Goal: Find specific page/section

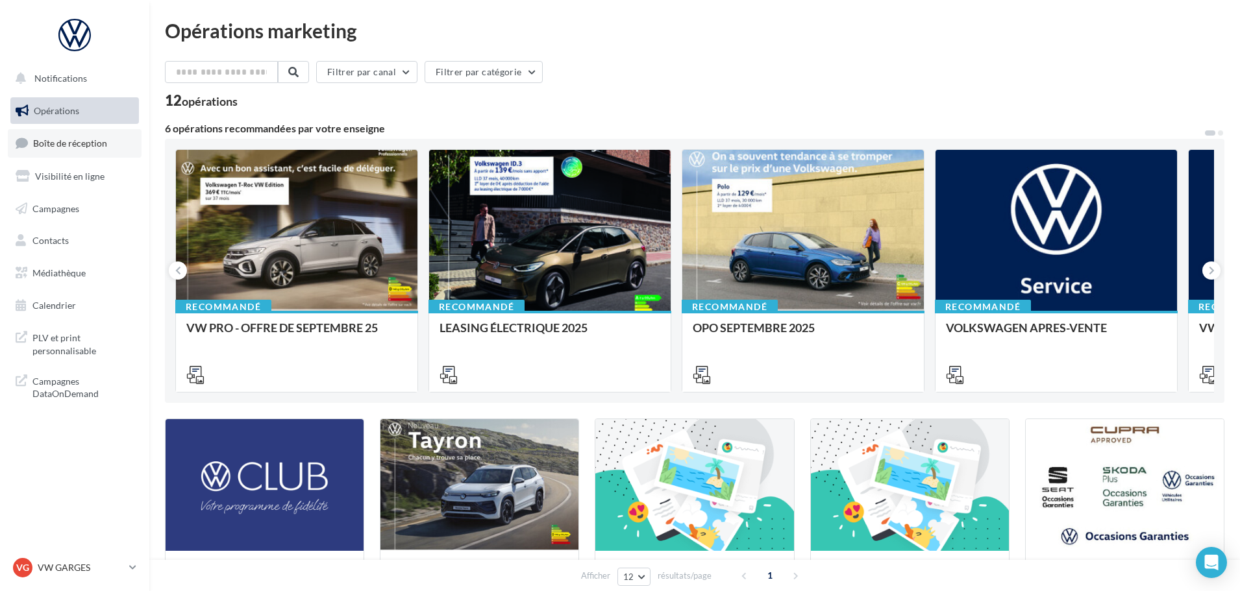
click at [73, 140] on span "Boîte de réception" at bounding box center [70, 143] width 74 height 11
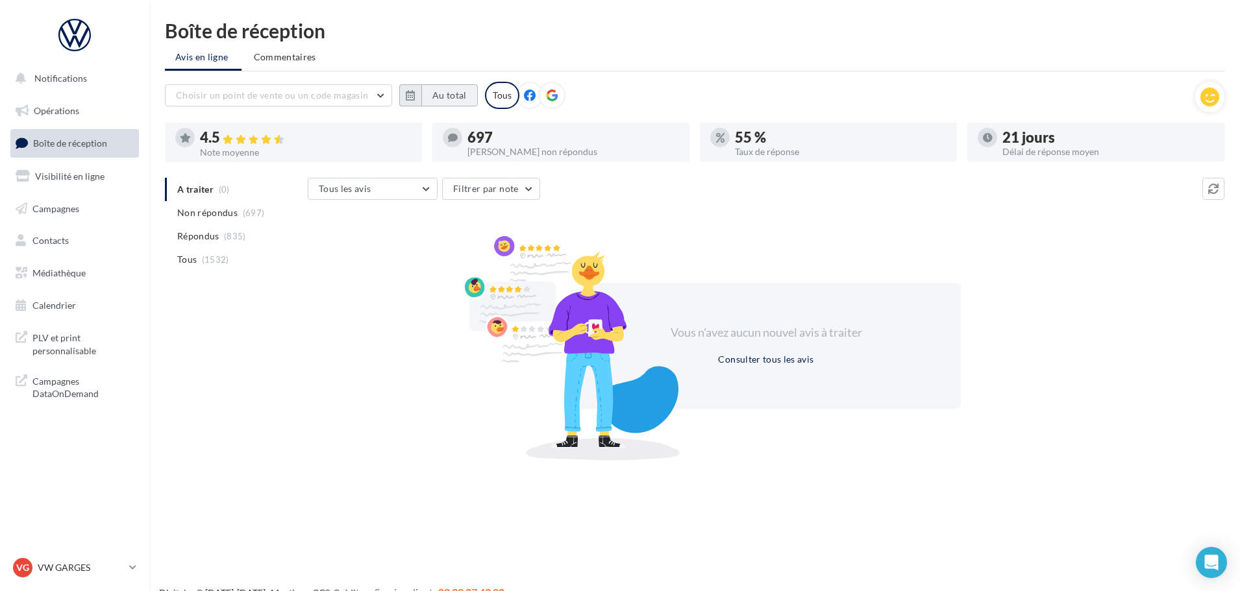
click at [435, 95] on button "Au total" at bounding box center [449, 95] width 56 height 22
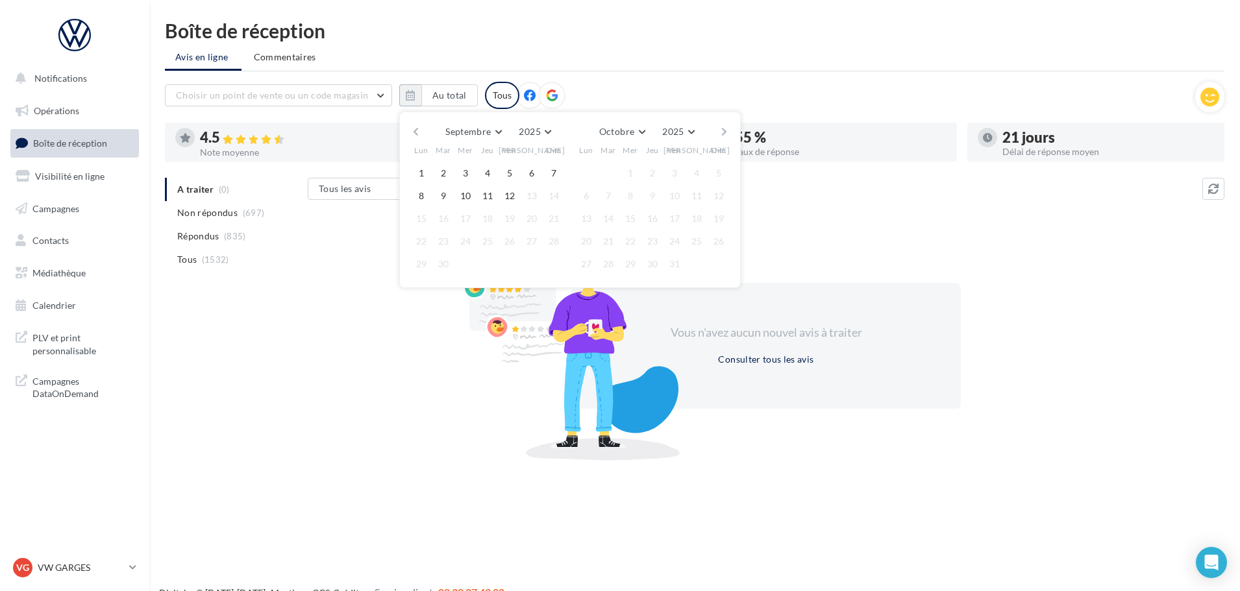
click at [413, 129] on button "button" at bounding box center [415, 132] width 11 height 18
click at [439, 175] on button "1" at bounding box center [443, 173] width 19 height 19
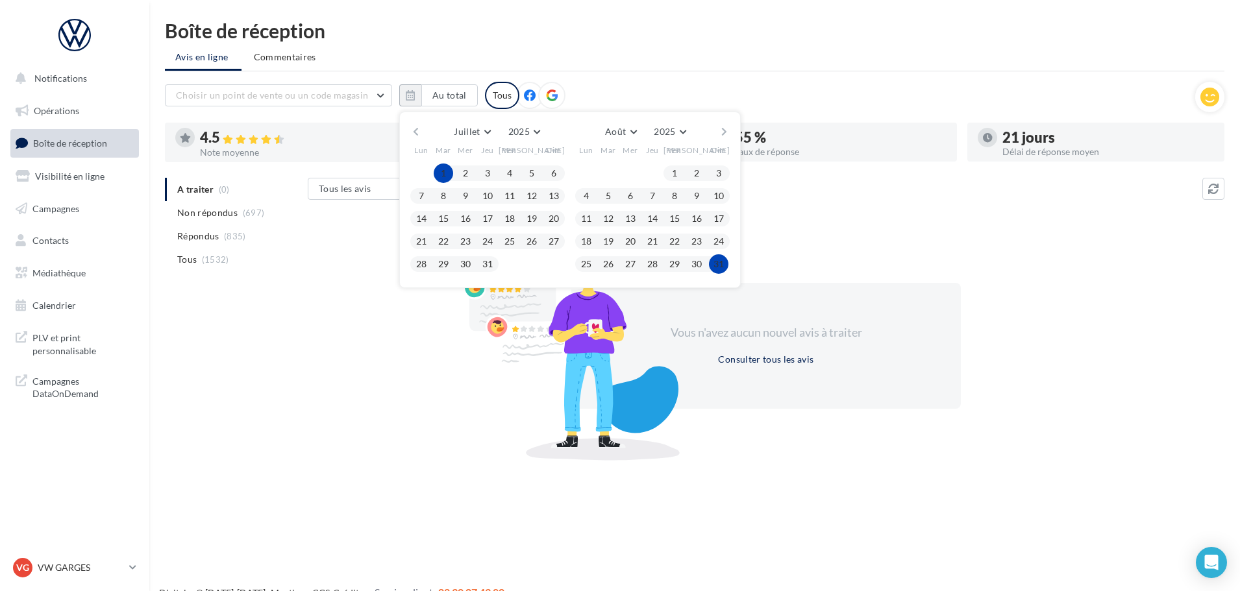
click at [720, 265] on button "31" at bounding box center [718, 263] width 19 height 19
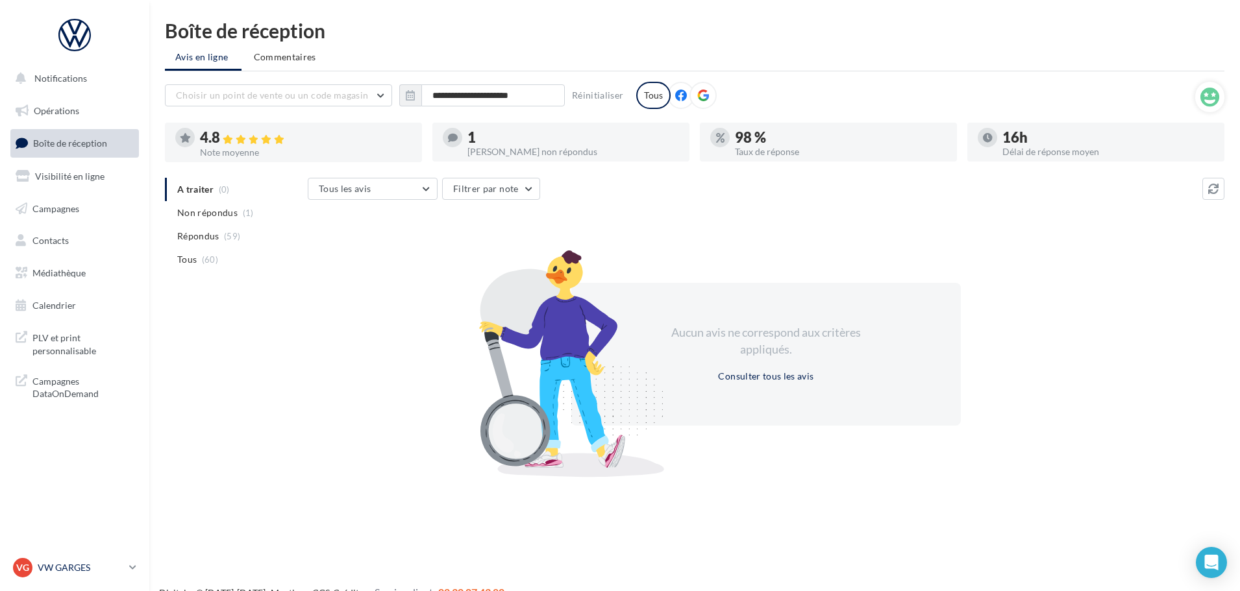
click at [64, 563] on p "VW GARGES" at bounding box center [81, 567] width 86 height 13
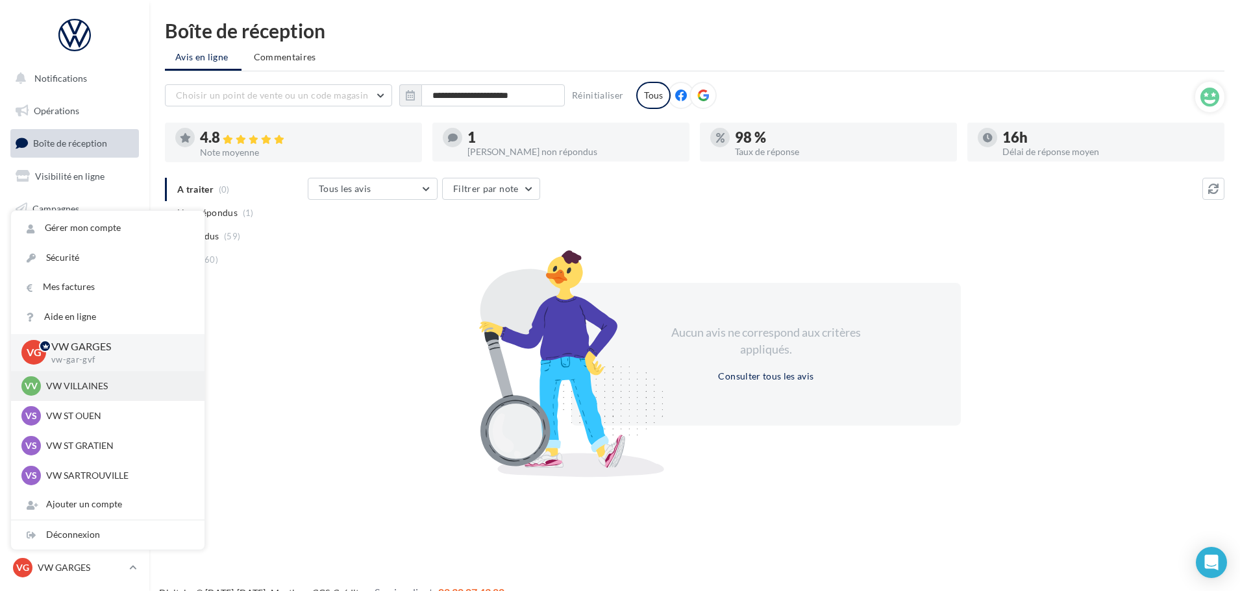
click at [83, 386] on p "VW VILLAINES" at bounding box center [117, 386] width 143 height 13
